Goal: Information Seeking & Learning: Get advice/opinions

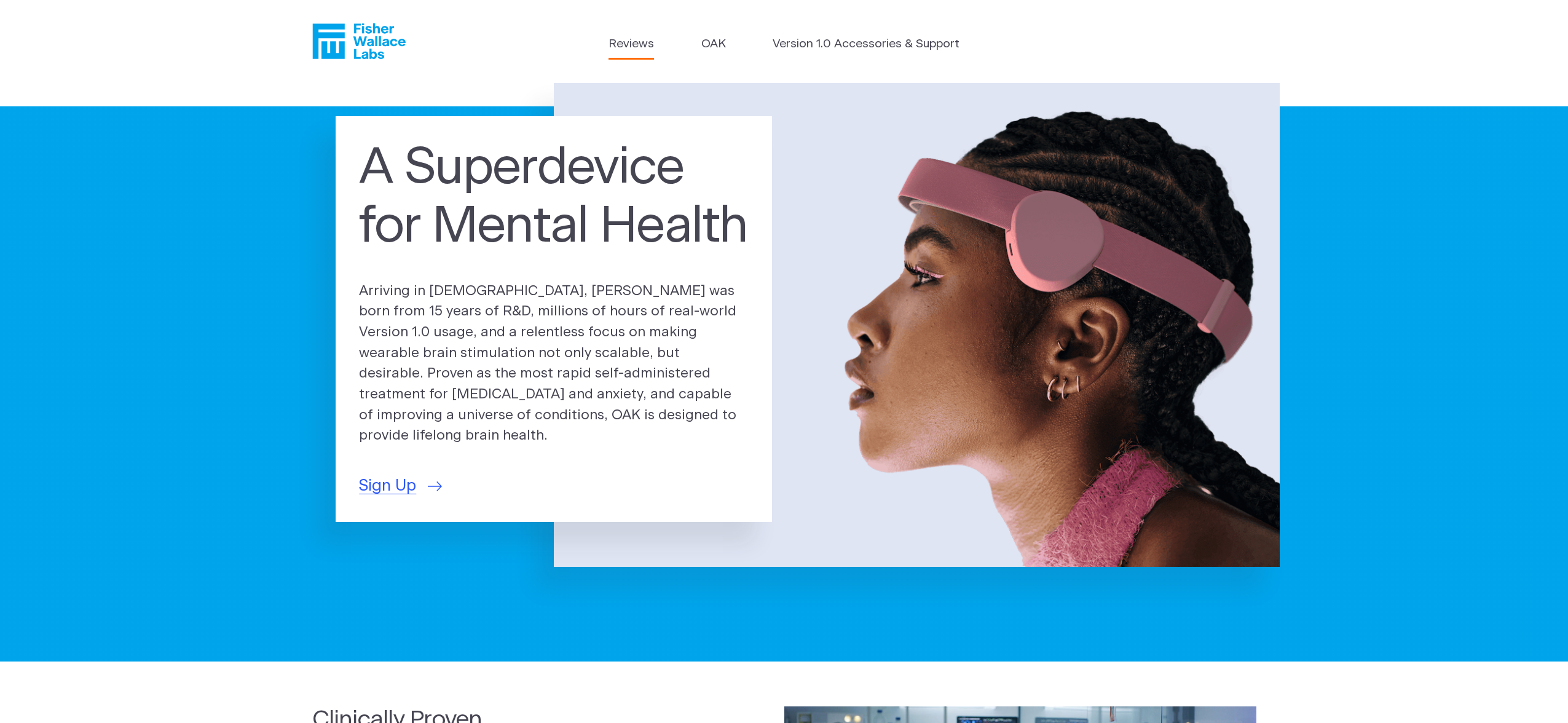
click at [634, 41] on link "Reviews" at bounding box center [631, 44] width 45 height 18
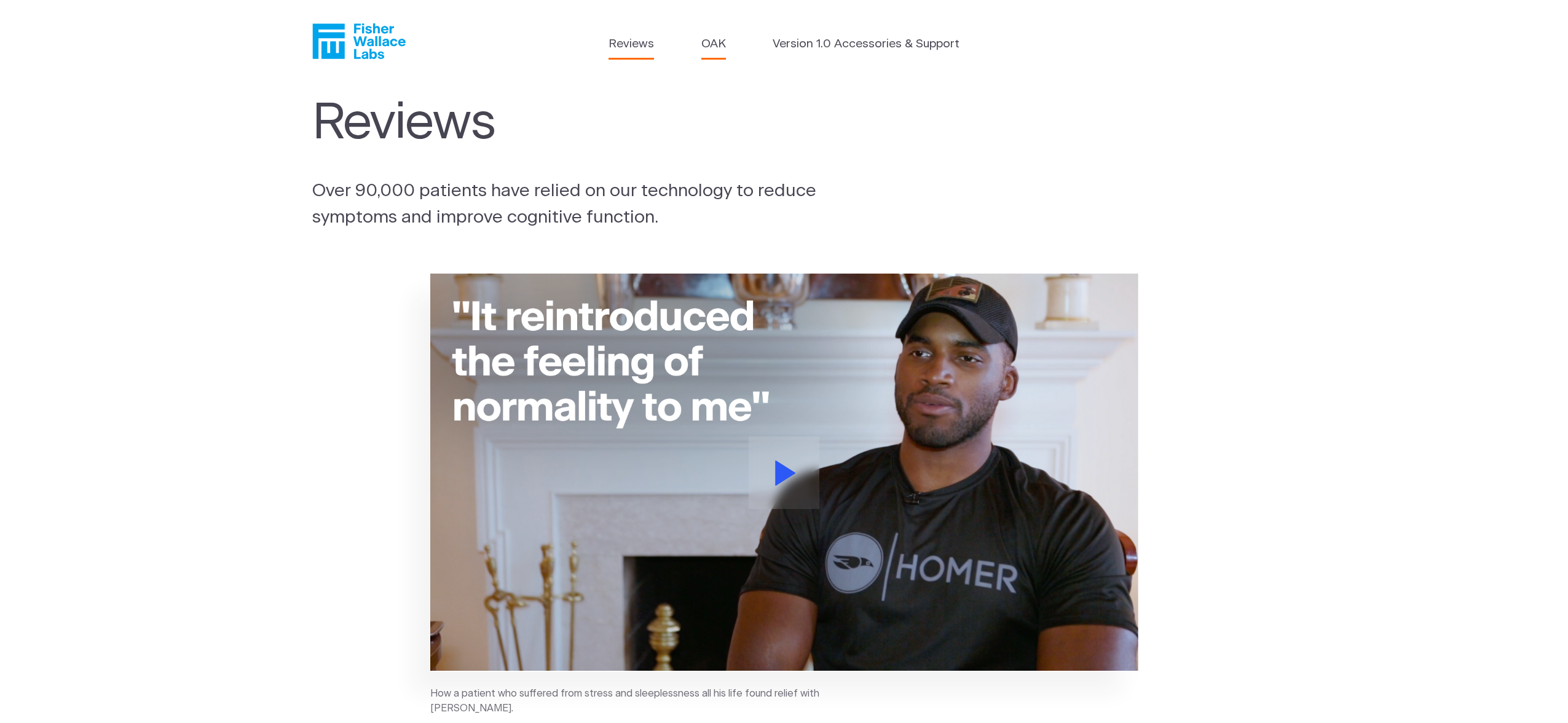
click at [719, 41] on link "OAK" at bounding box center [713, 44] width 24 height 18
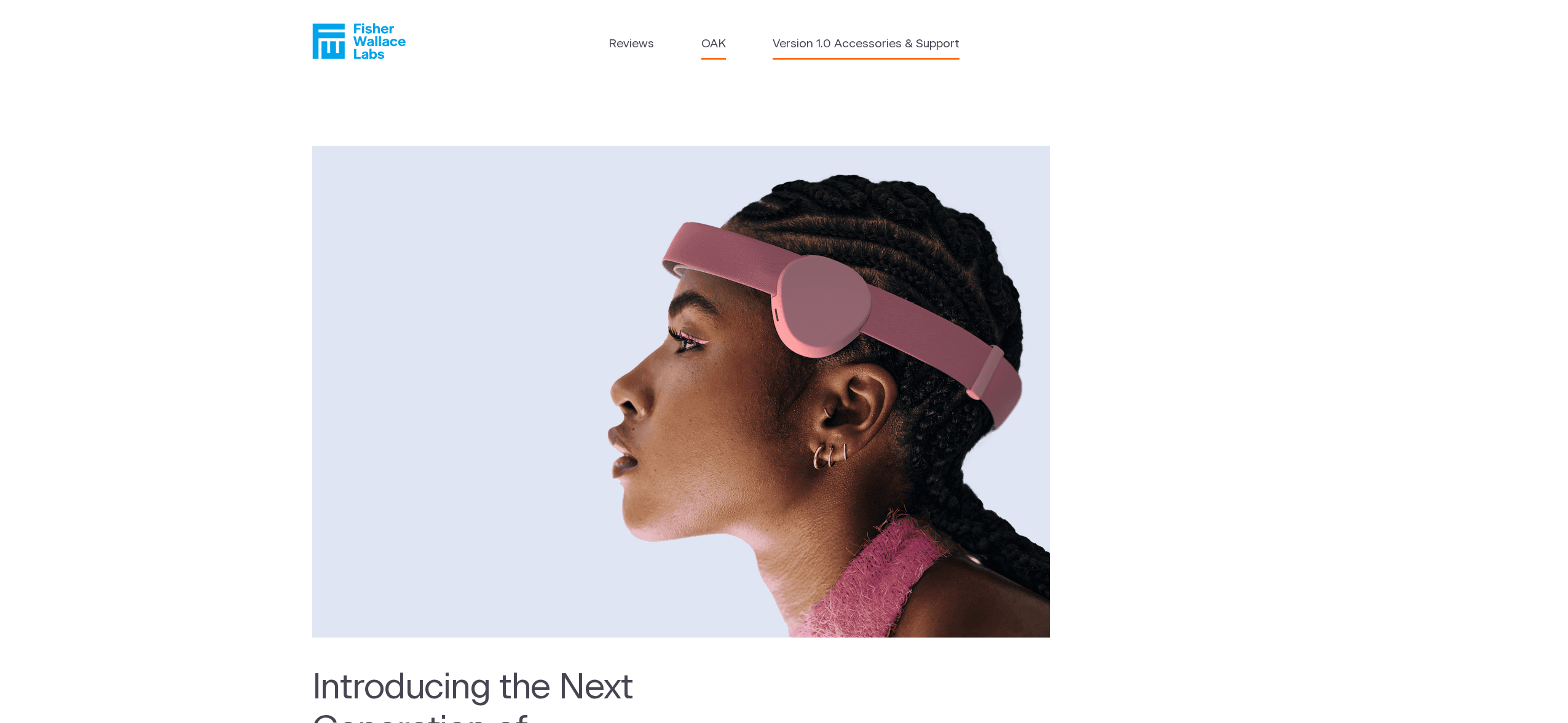
click at [871, 41] on link "Version 1.0 Accessories & Support" at bounding box center [866, 44] width 187 height 18
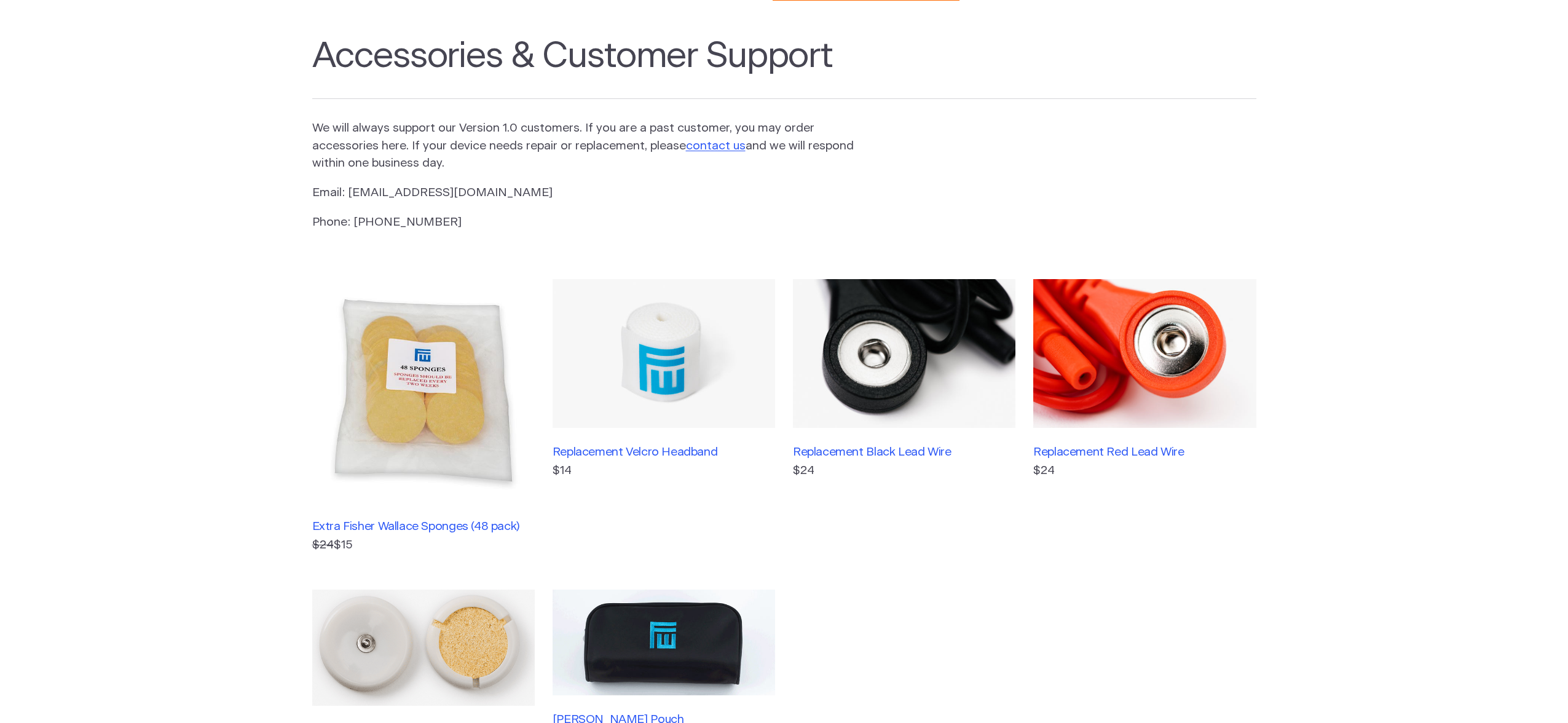
scroll to position [54, 0]
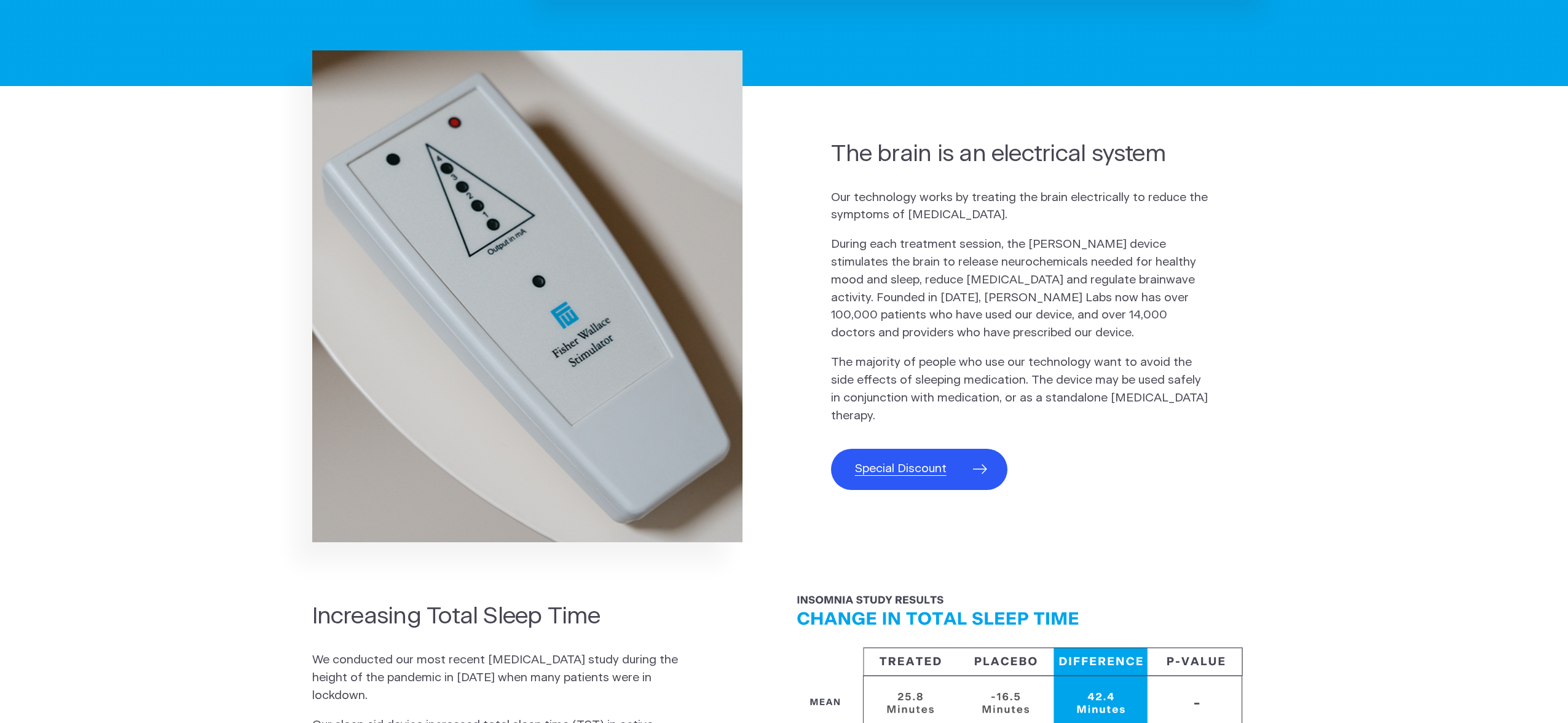
scroll to position [578, 0]
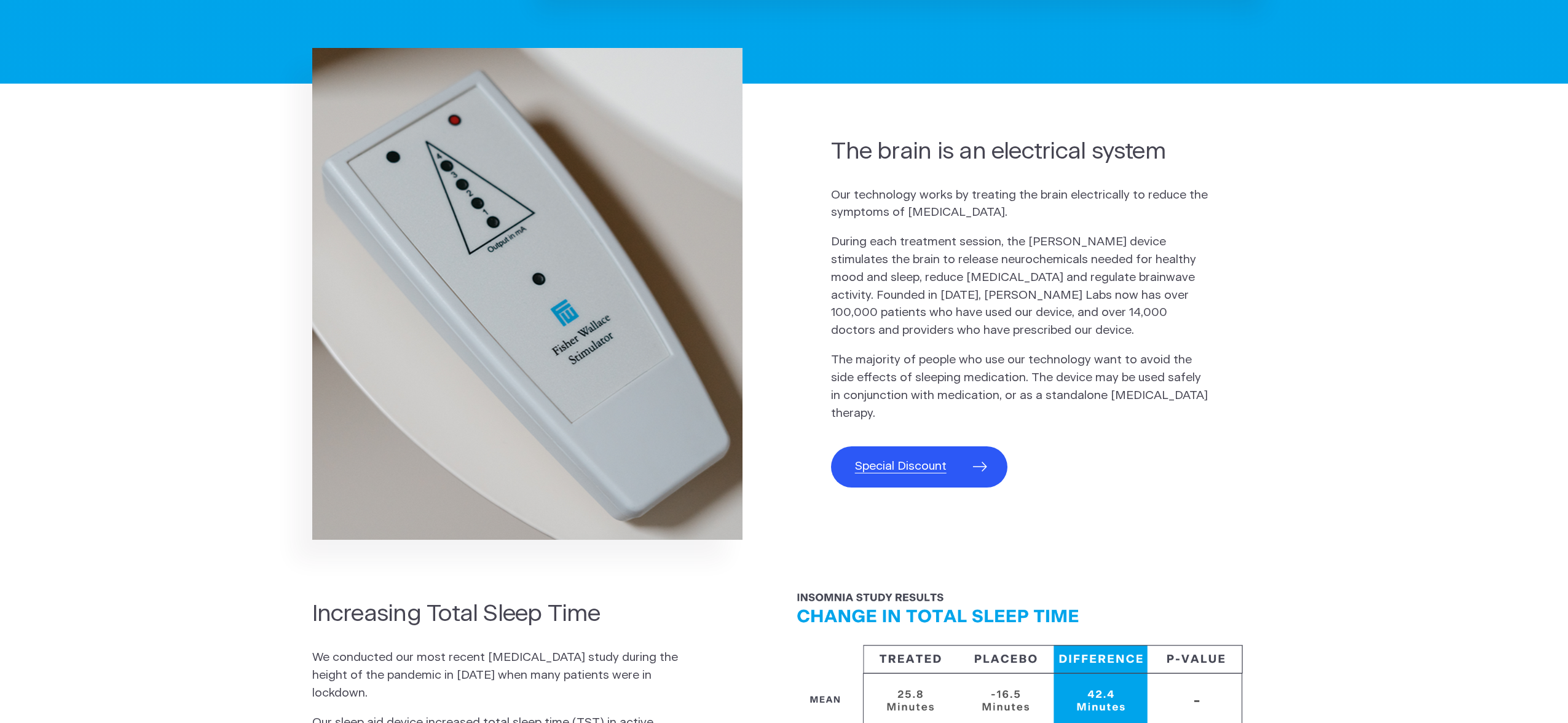
click at [902, 458] on span "Special Discount" at bounding box center [901, 467] width 92 height 18
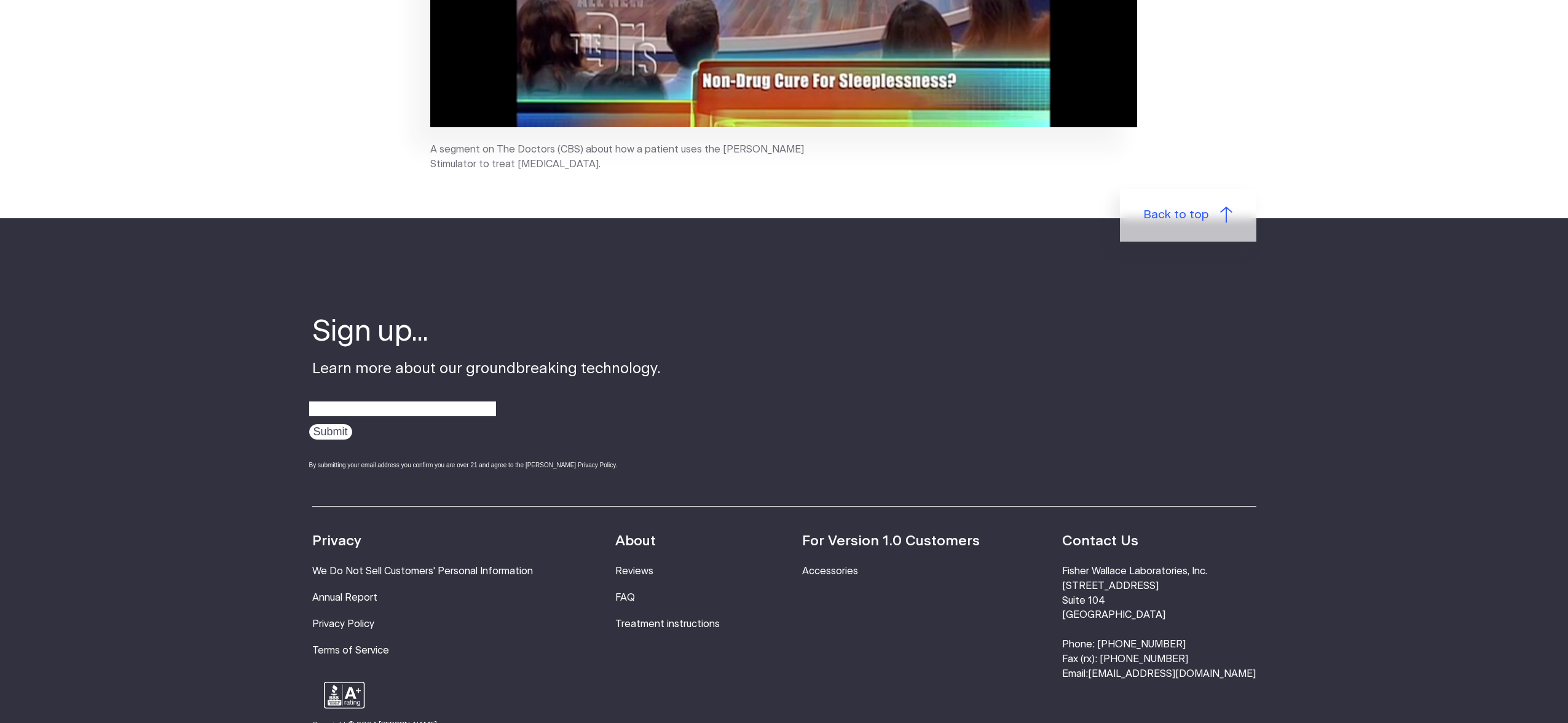
scroll to position [3022, 0]
click at [690, 618] on link "Treatment instructions" at bounding box center [667, 623] width 105 height 10
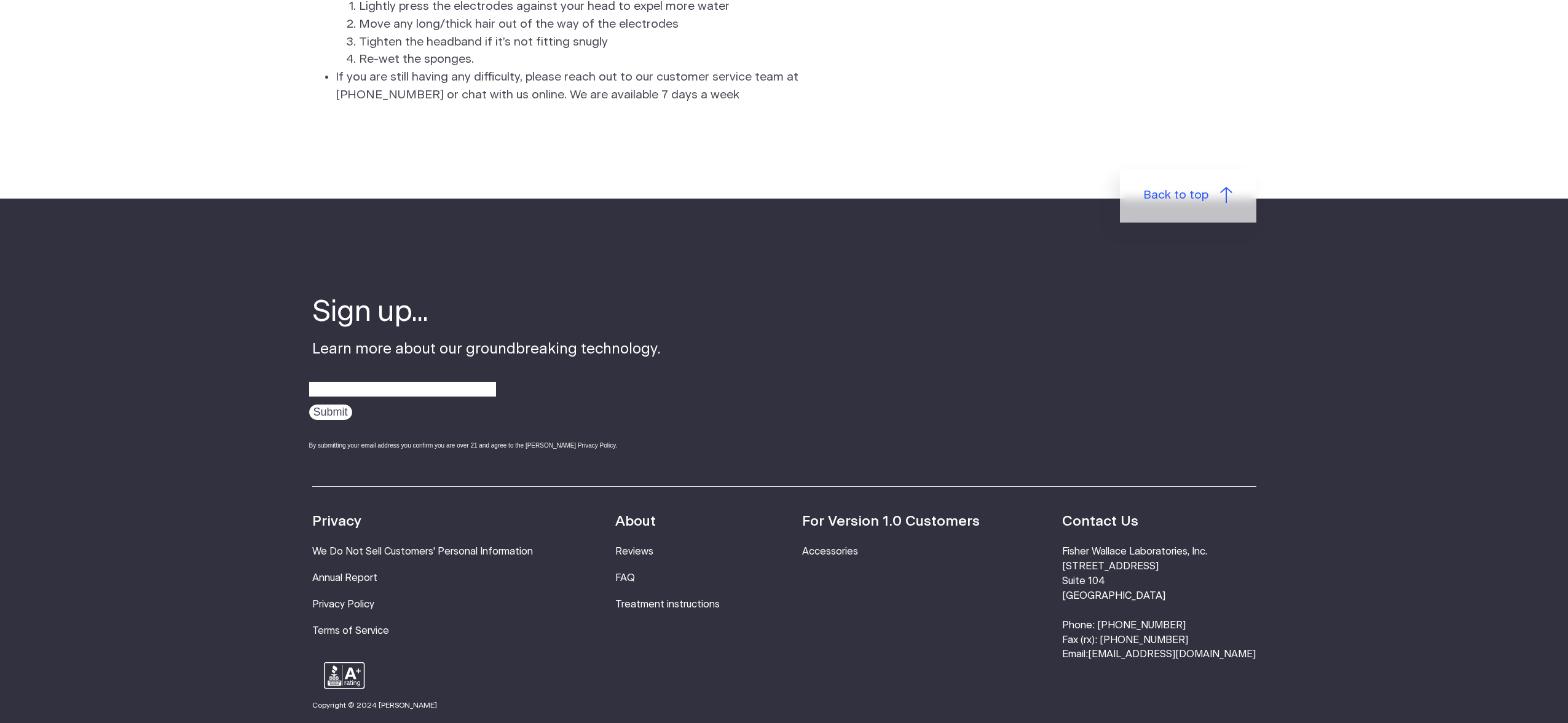
scroll to position [3755, 0]
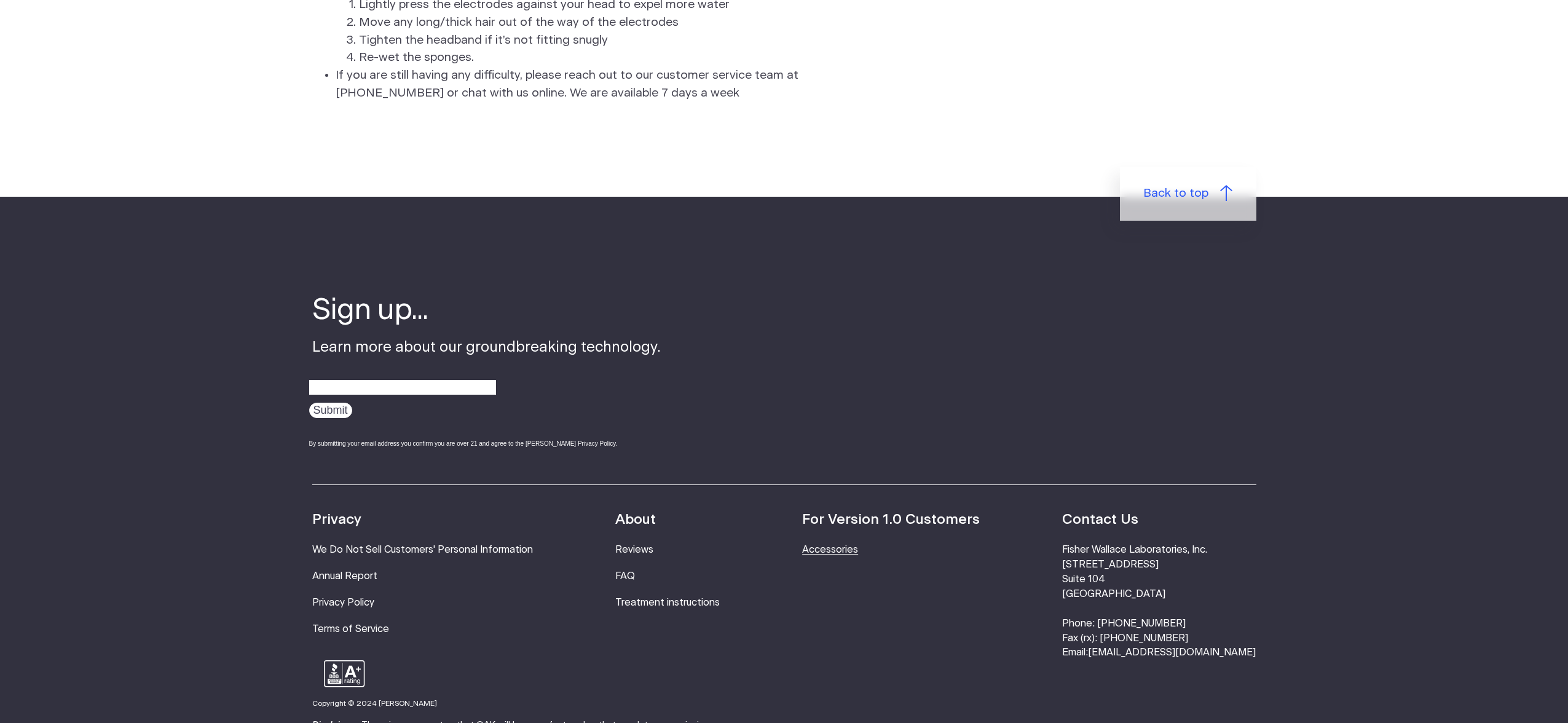
click at [858, 555] on link "Accessories" at bounding box center [830, 550] width 56 height 10
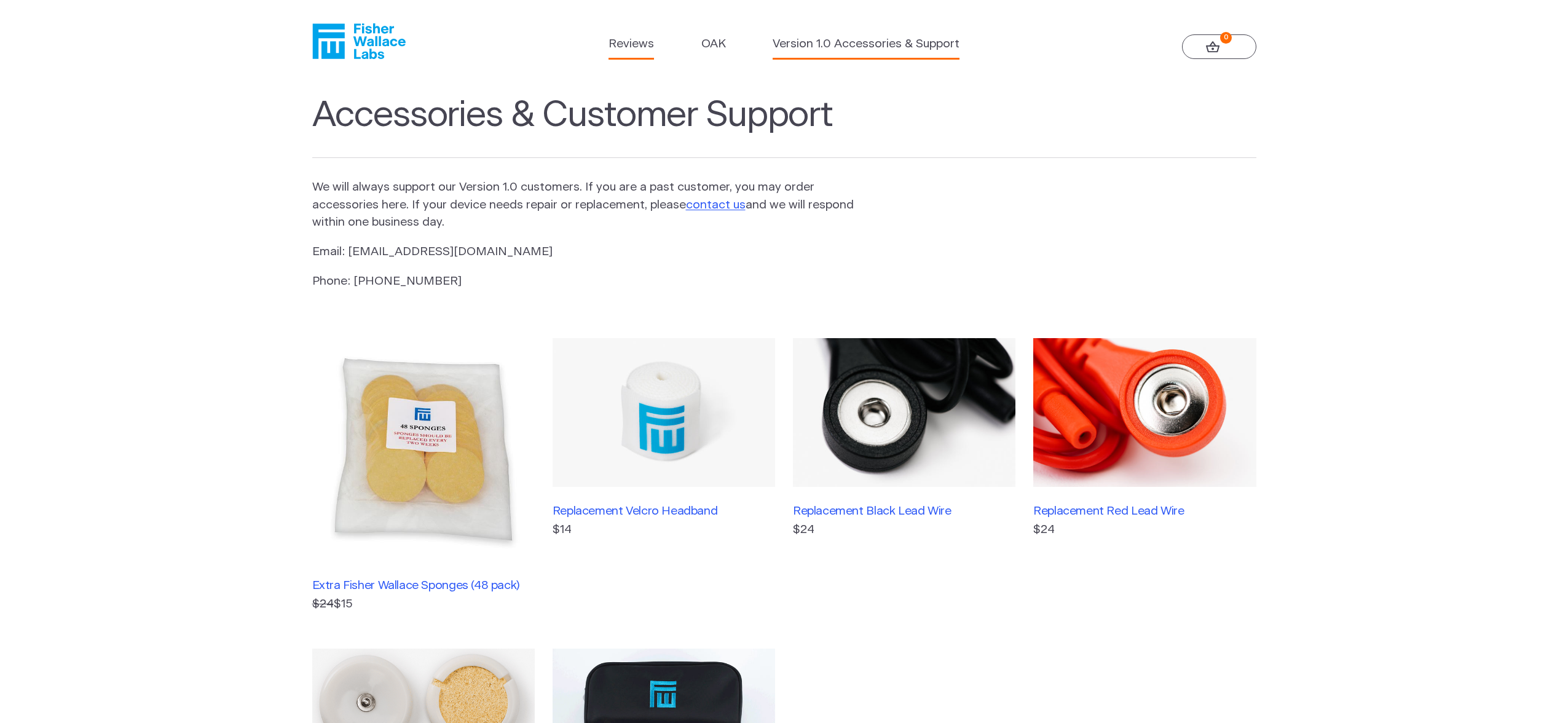
click at [626, 41] on link "Reviews" at bounding box center [631, 44] width 45 height 18
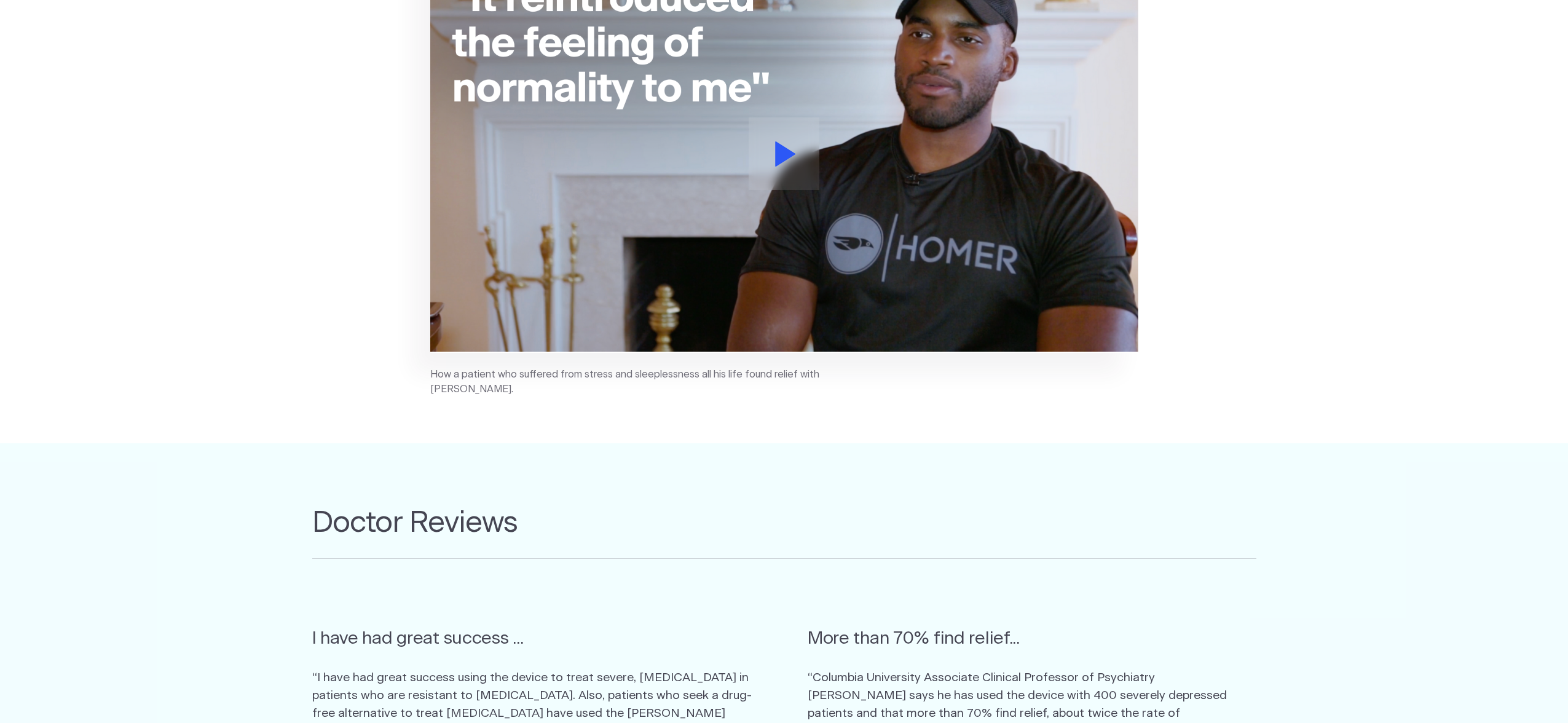
scroll to position [317, 0]
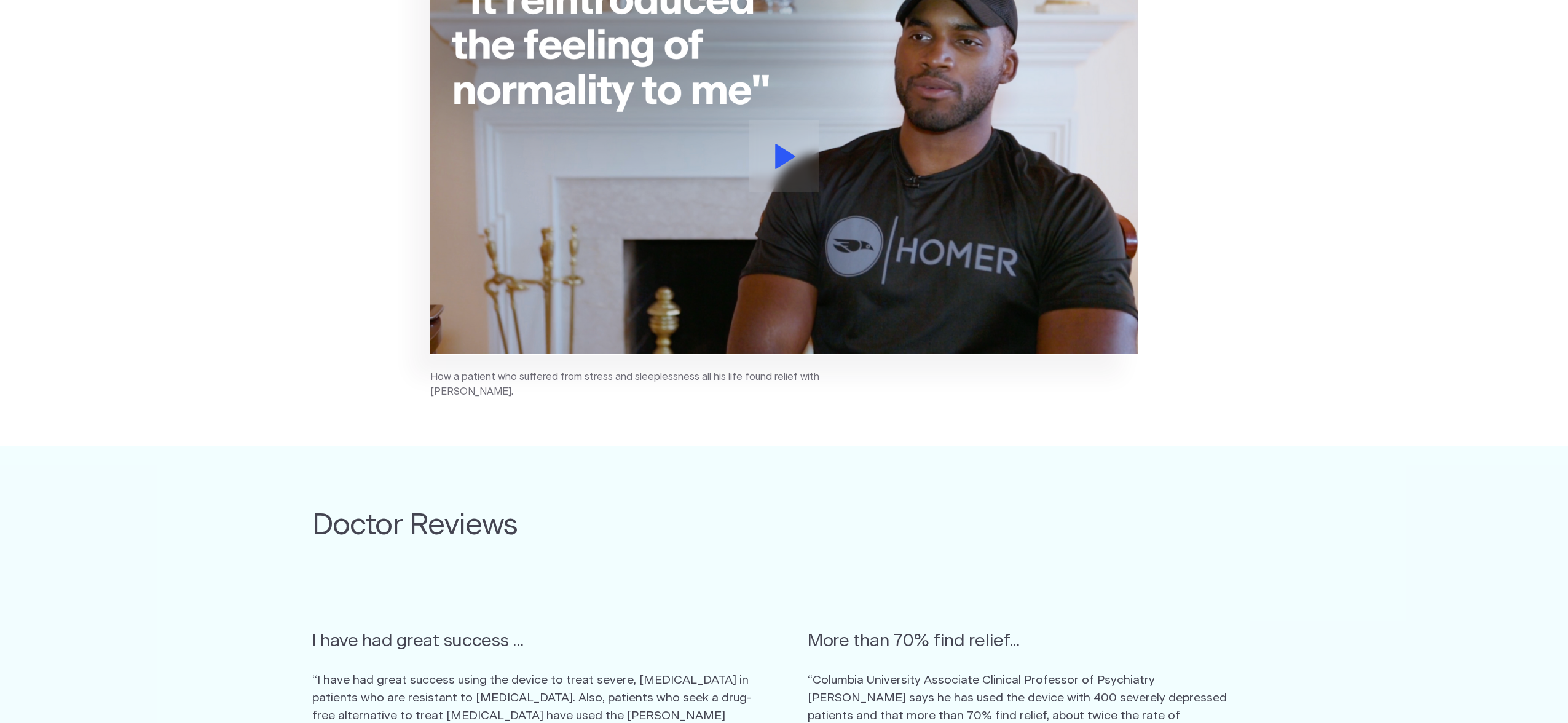
click at [795, 147] on icon at bounding box center [786, 156] width 21 height 25
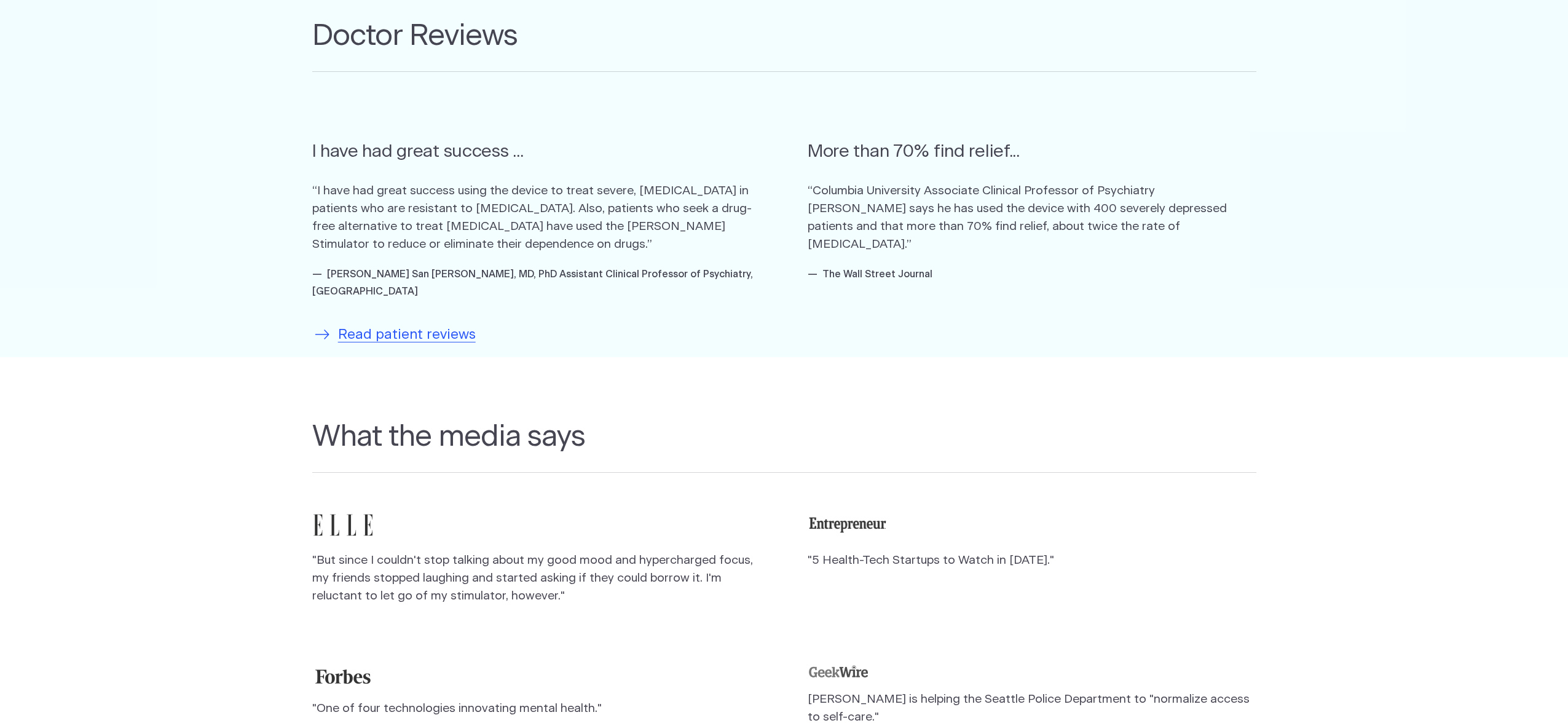
scroll to position [802, 0]
click at [433, 328] on span "Read patient reviews" at bounding box center [406, 339] width 138 height 21
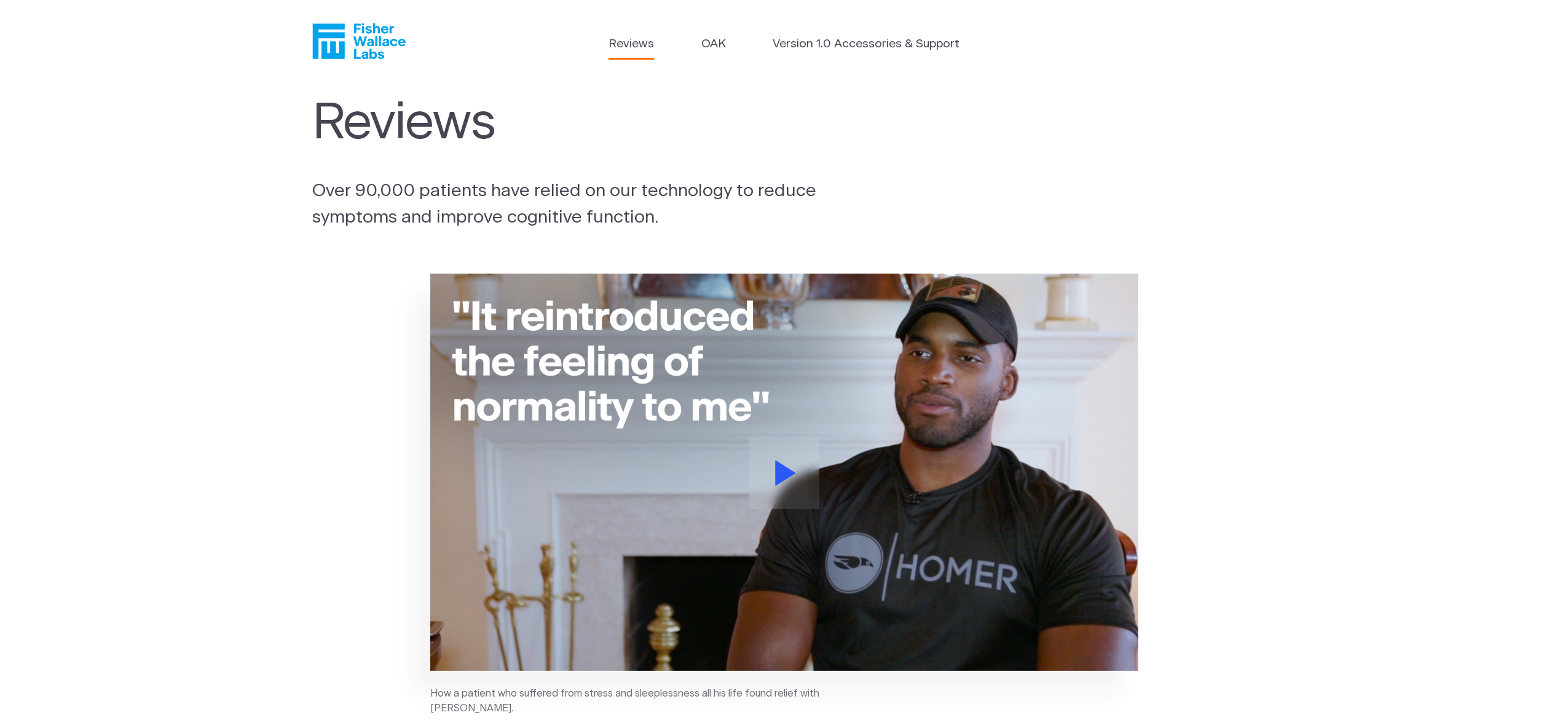
scroll to position [802, 0]
